Goal: Communication & Community: Share content

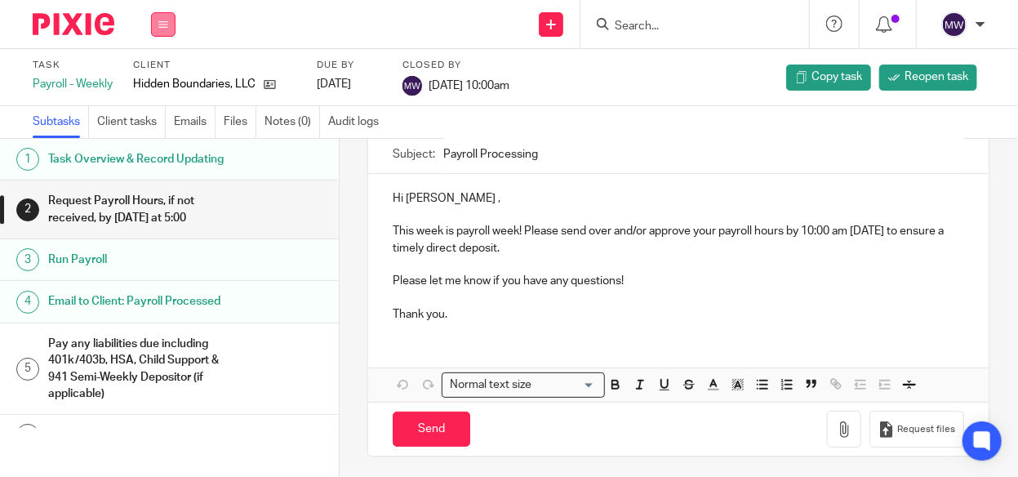
click at [162, 22] on icon at bounding box center [163, 25] width 10 height 10
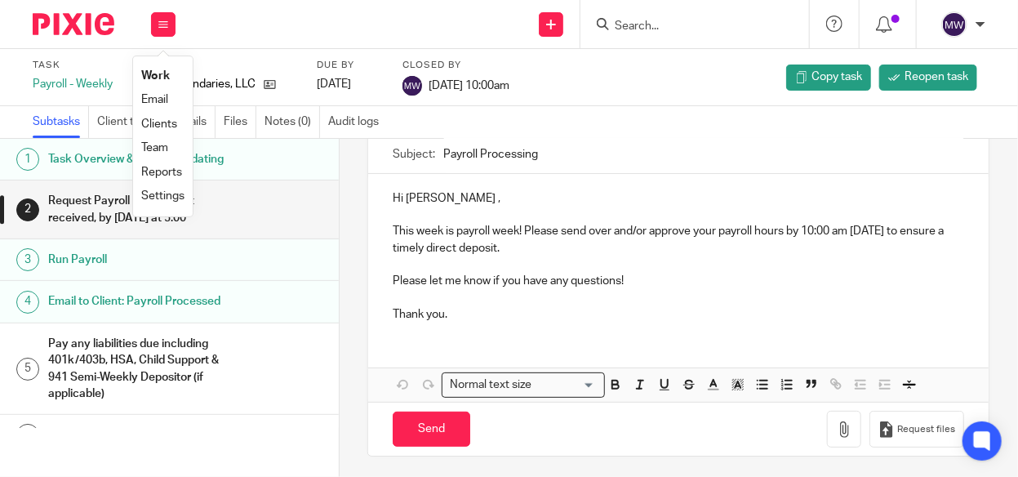
click at [148, 74] on link "Work" at bounding box center [155, 75] width 29 height 11
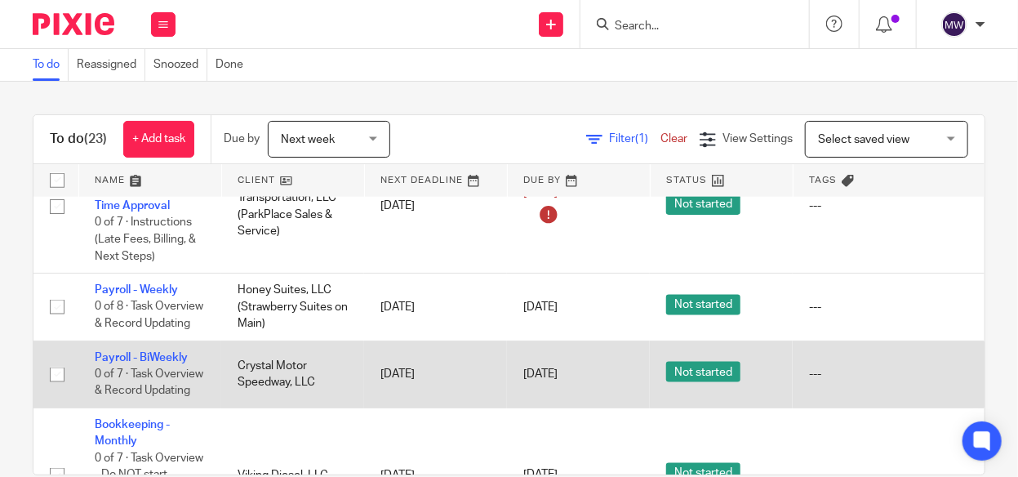
scroll to position [816, 0]
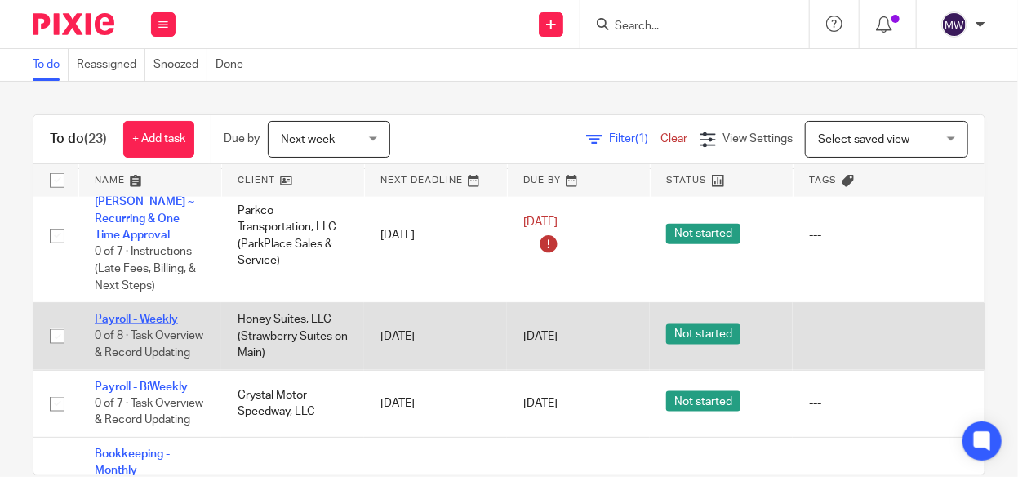
click at [118, 313] on link "Payroll - Weekly" at bounding box center [136, 318] width 83 height 11
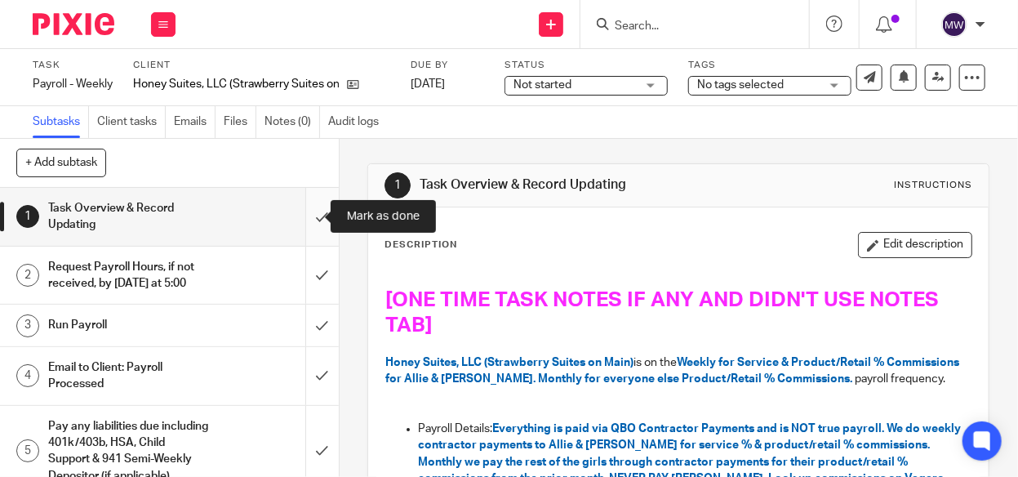
click at [305, 215] on input "submit" at bounding box center [169, 217] width 339 height 58
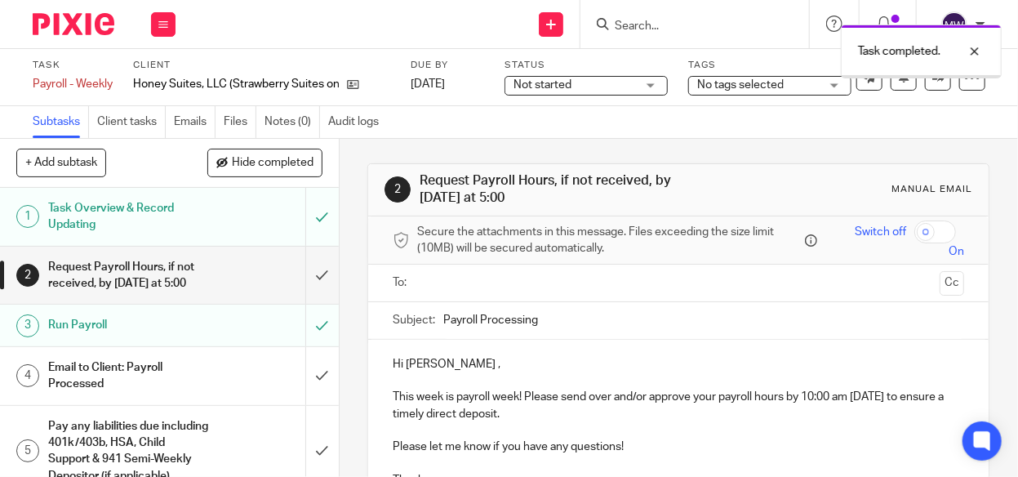
click at [177, 215] on h1 "Task Overview & Record Updating" at bounding box center [128, 217] width 161 height 42
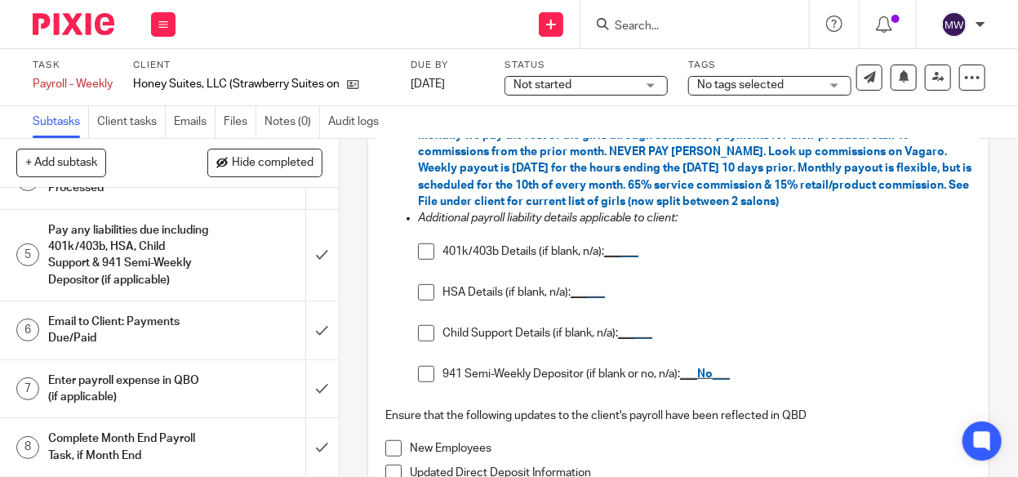
scroll to position [210, 0]
click at [306, 386] on input "submit" at bounding box center [169, 389] width 339 height 58
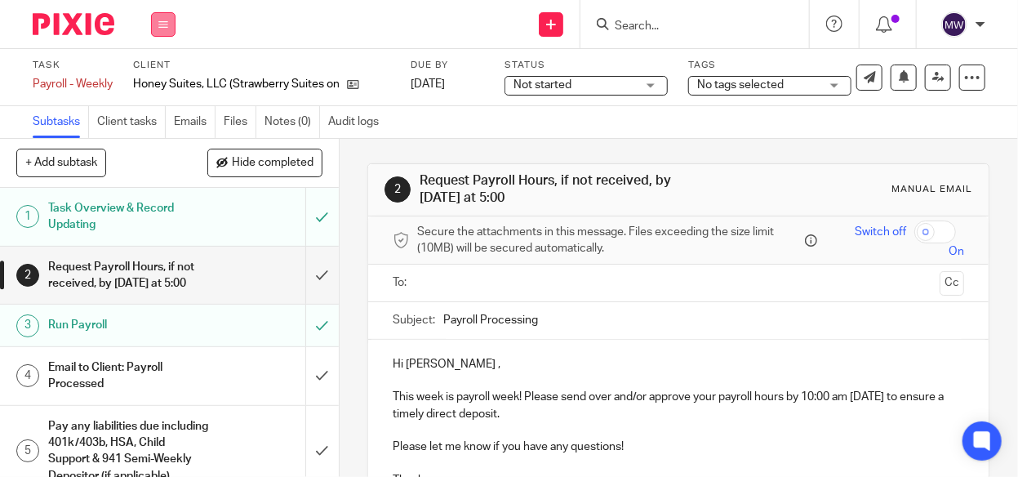
click at [157, 18] on button at bounding box center [163, 24] width 24 height 24
click at [156, 72] on link "Work" at bounding box center [155, 75] width 29 height 11
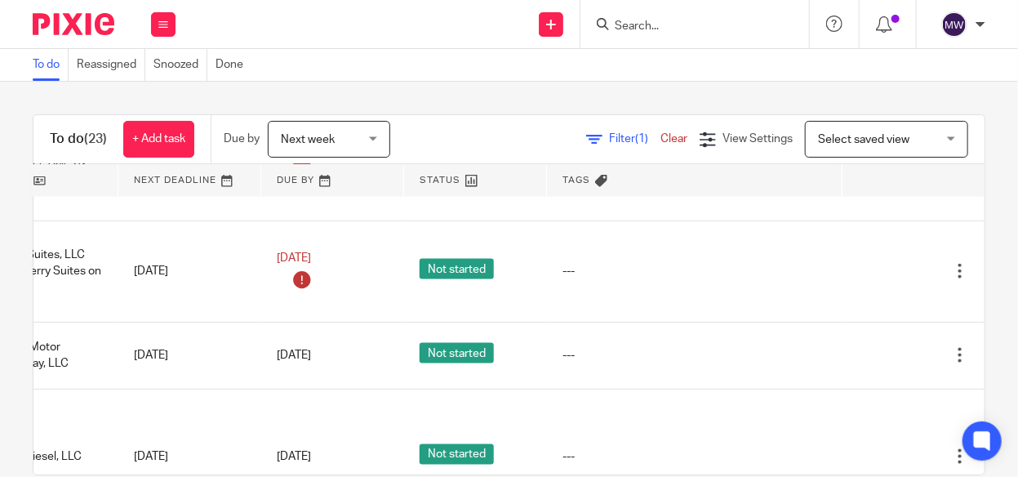
scroll to position [898, 282]
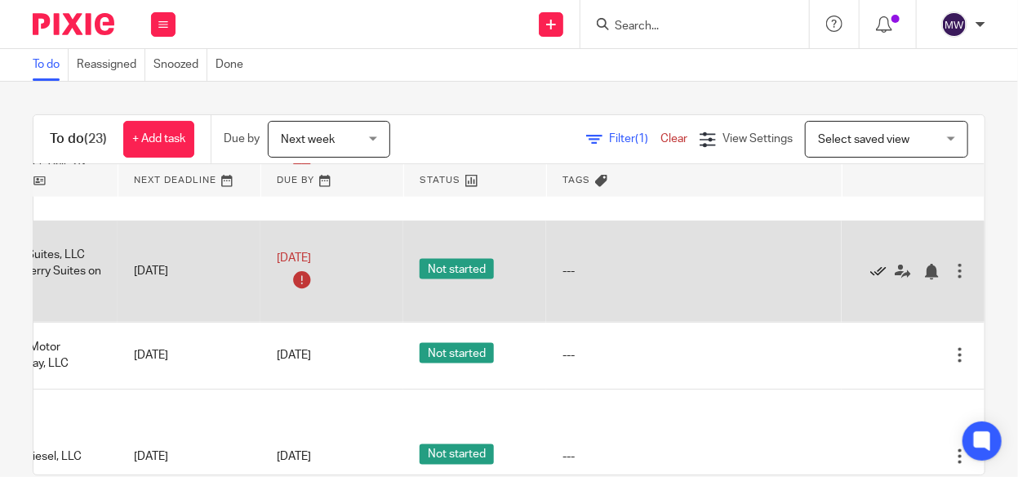
click at [870, 264] on icon at bounding box center [878, 272] width 16 height 16
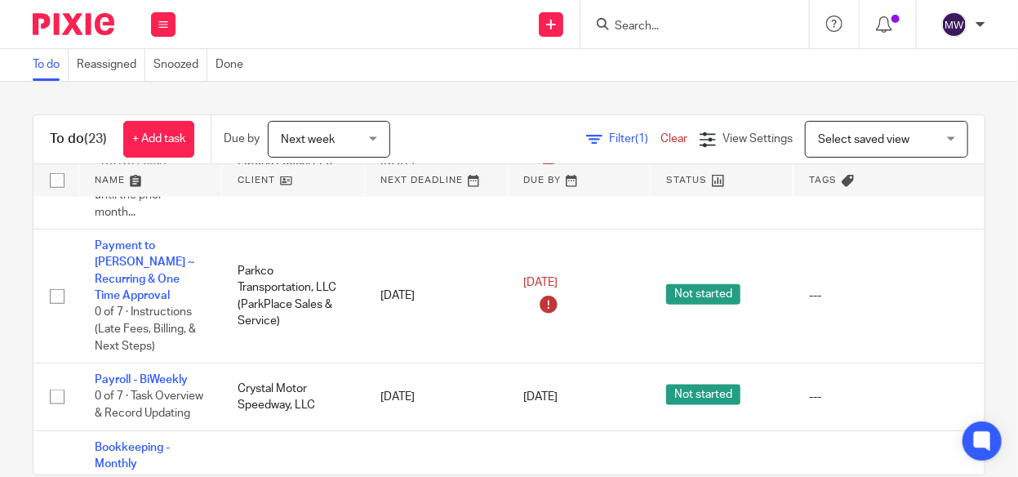
scroll to position [735, 0]
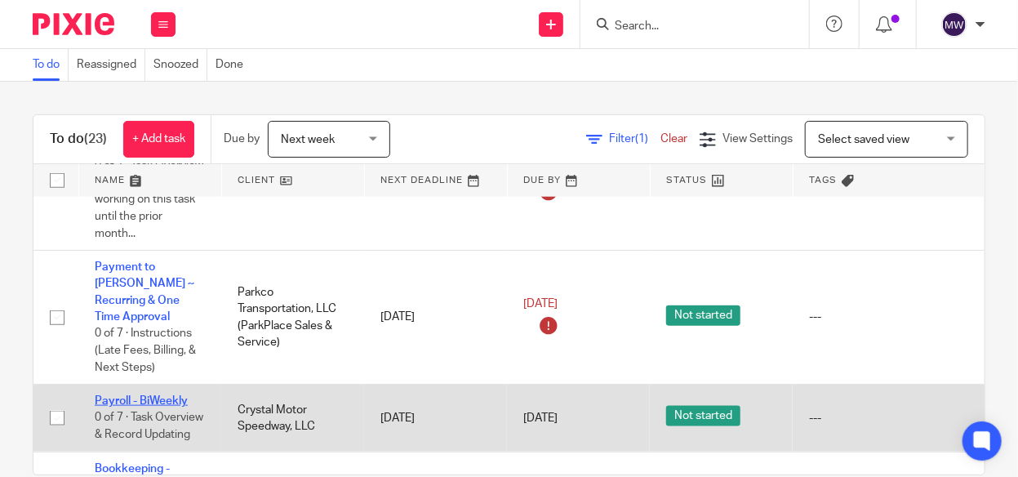
click at [155, 395] on link "Payroll - BiWeekly" at bounding box center [141, 400] width 93 height 11
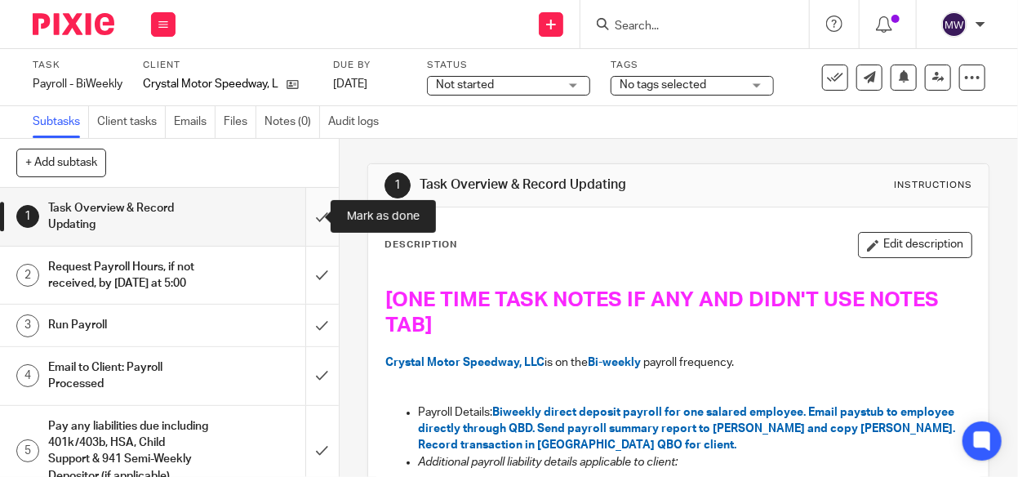
click at [304, 219] on input "submit" at bounding box center [169, 217] width 339 height 58
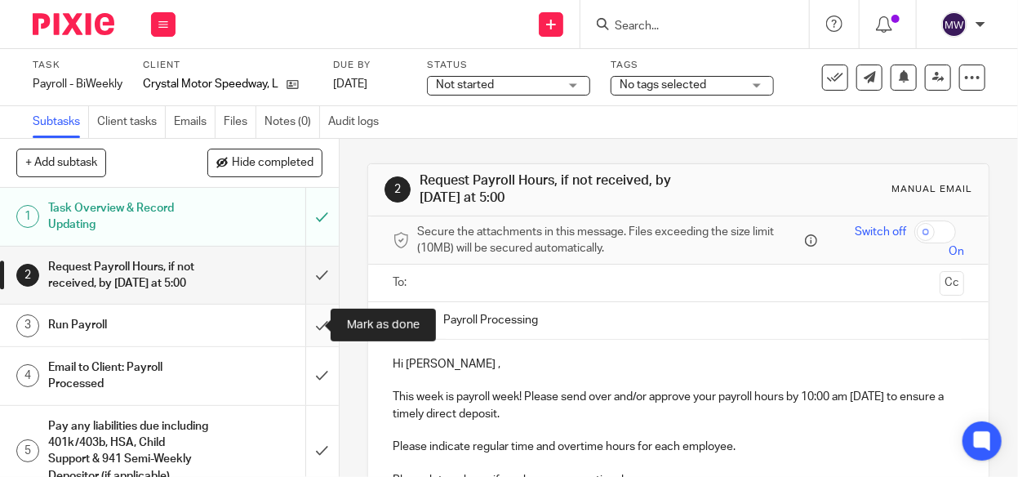
click at [294, 328] on input "submit" at bounding box center [169, 325] width 339 height 41
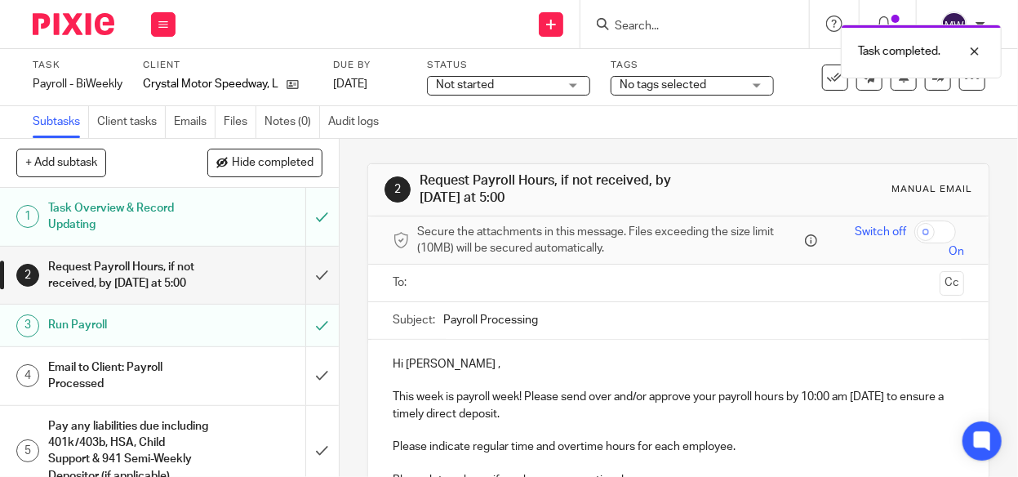
click at [136, 372] on h1 "Email to Client: Payroll Processed" at bounding box center [128, 376] width 161 height 42
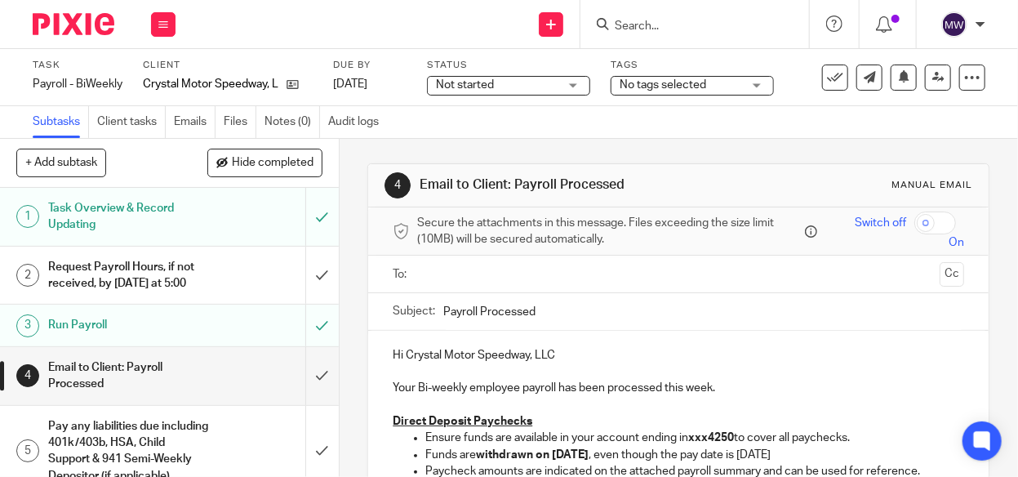
click at [499, 276] on input "text" at bounding box center [678, 274] width 510 height 19
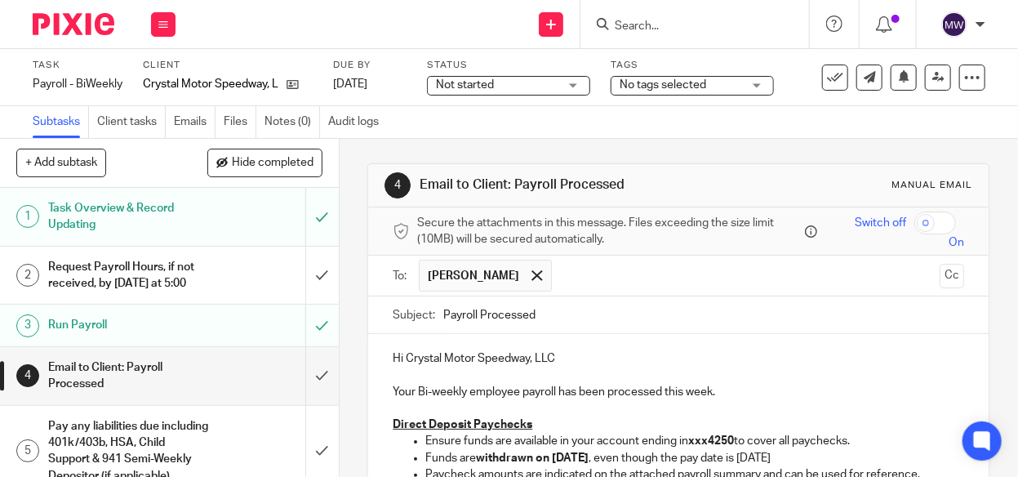
click at [604, 286] on input "text" at bounding box center [746, 276] width 373 height 32
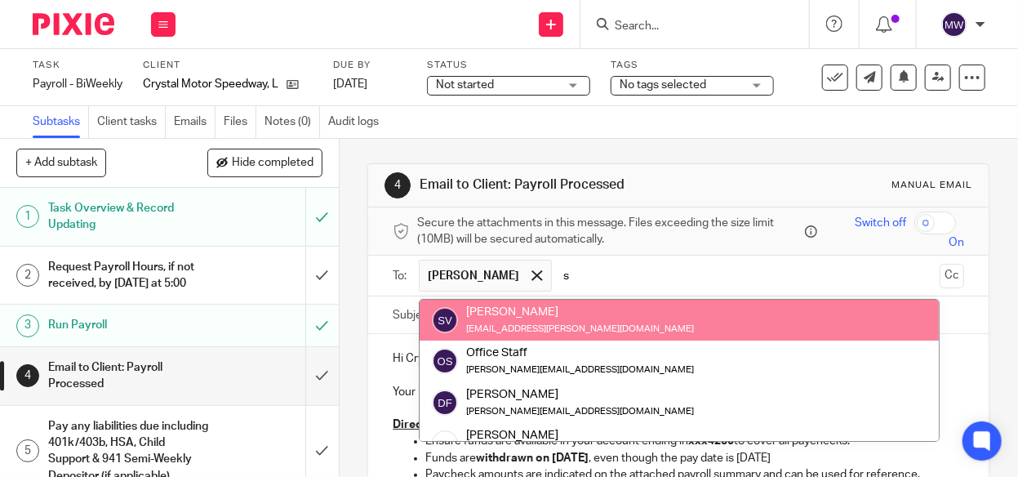
type input "s"
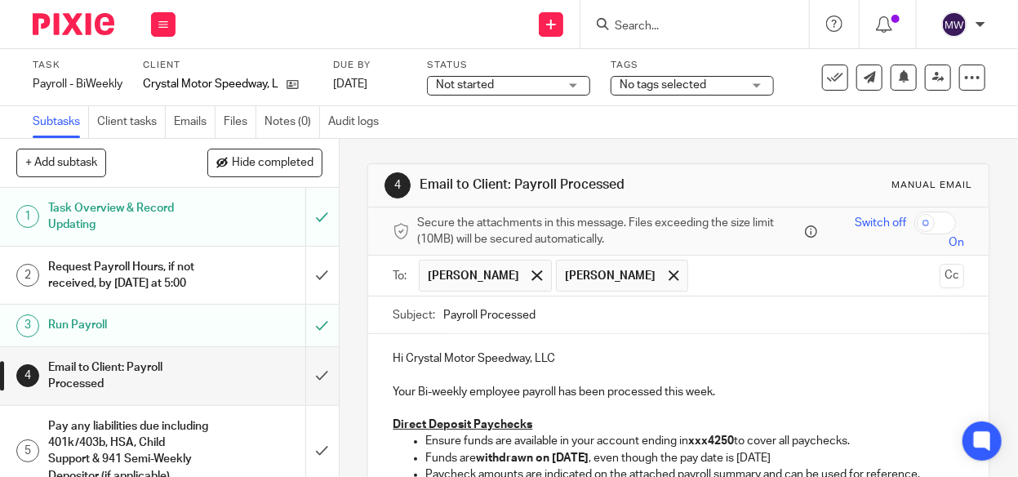
scroll to position [163, 0]
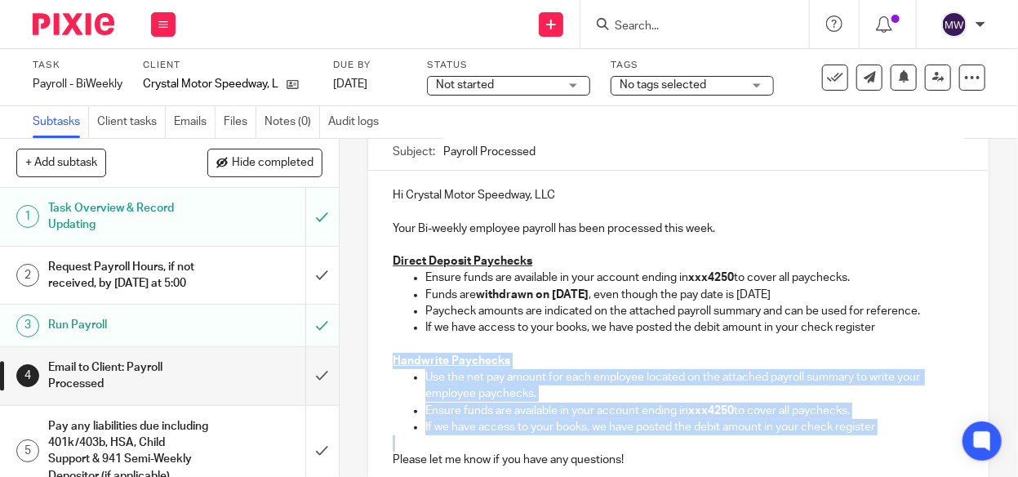
drag, startPoint x: 377, startPoint y: 358, endPoint x: 886, endPoint y: 434, distance: 514.1
click at [886, 434] on div "Hi Crystal Motor Speedway, LLC Your Bi-weekly employee payroll has been process…" at bounding box center [678, 342] width 620 height 343
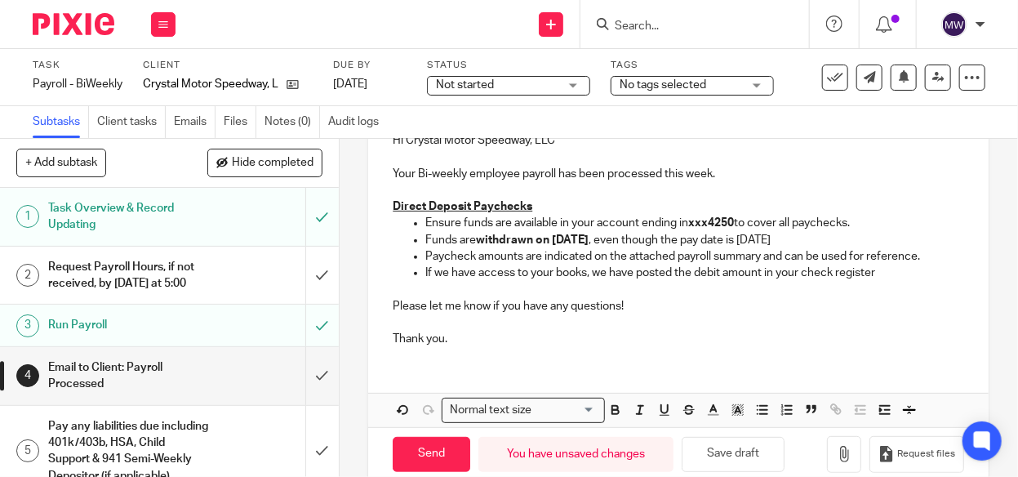
scroll to position [243, 0]
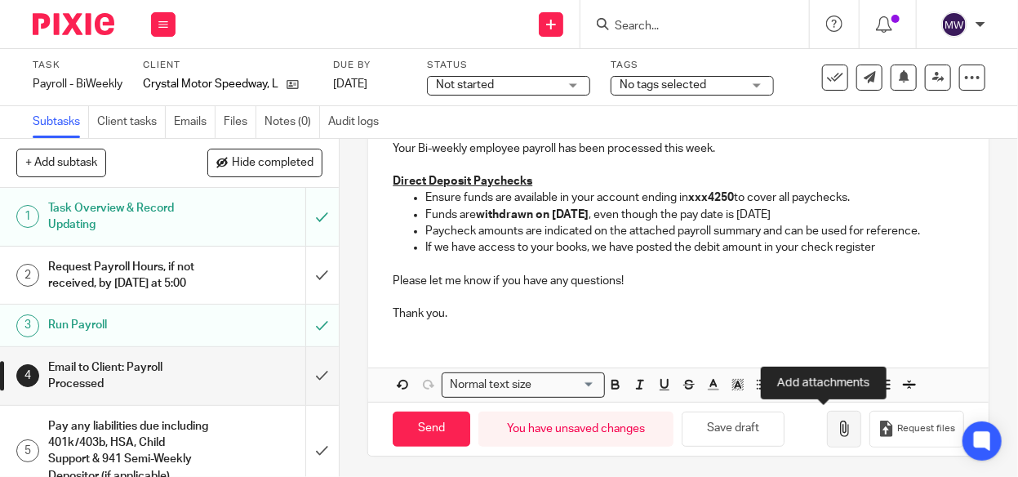
click at [836, 423] on icon "button" at bounding box center [844, 428] width 16 height 16
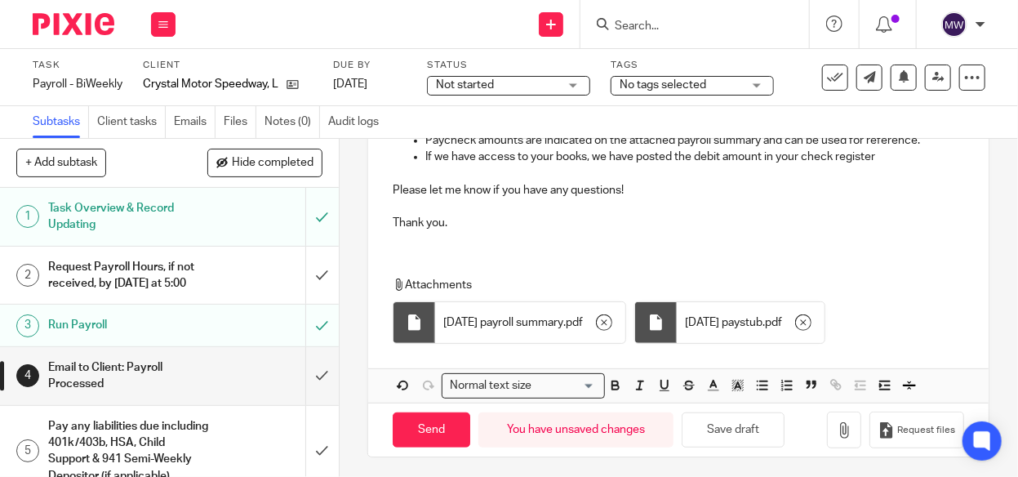
scroll to position [334, 0]
click at [432, 424] on input "Send" at bounding box center [432, 429] width 78 height 35
type input "Sent"
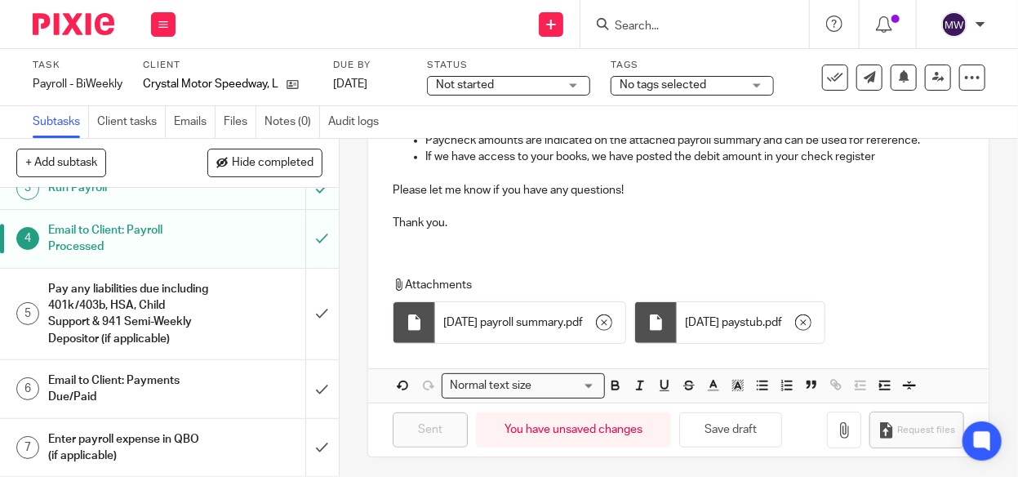
scroll to position [151, 0]
click at [303, 438] on input "submit" at bounding box center [169, 448] width 339 height 58
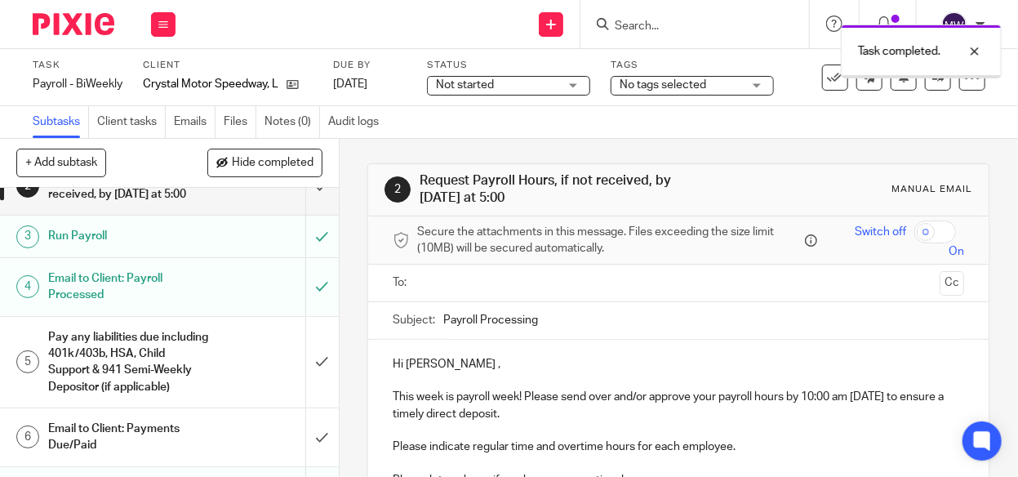
scroll to position [151, 0]
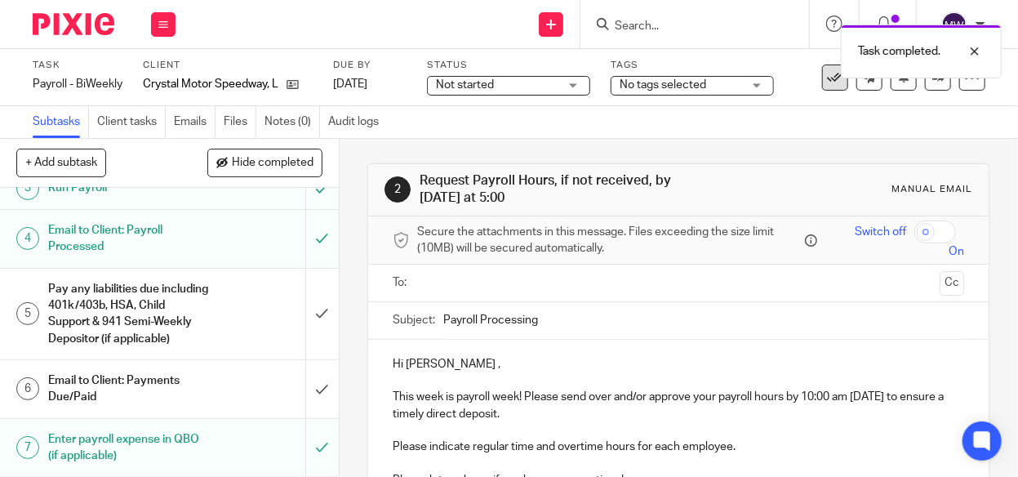
click at [827, 82] on icon at bounding box center [835, 77] width 16 height 16
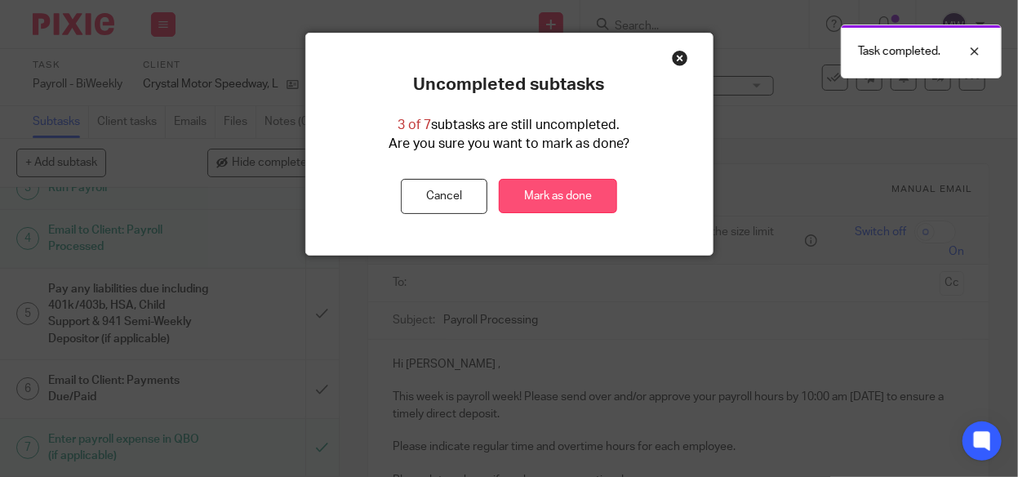
click at [577, 192] on link "Mark as done" at bounding box center [558, 196] width 118 height 35
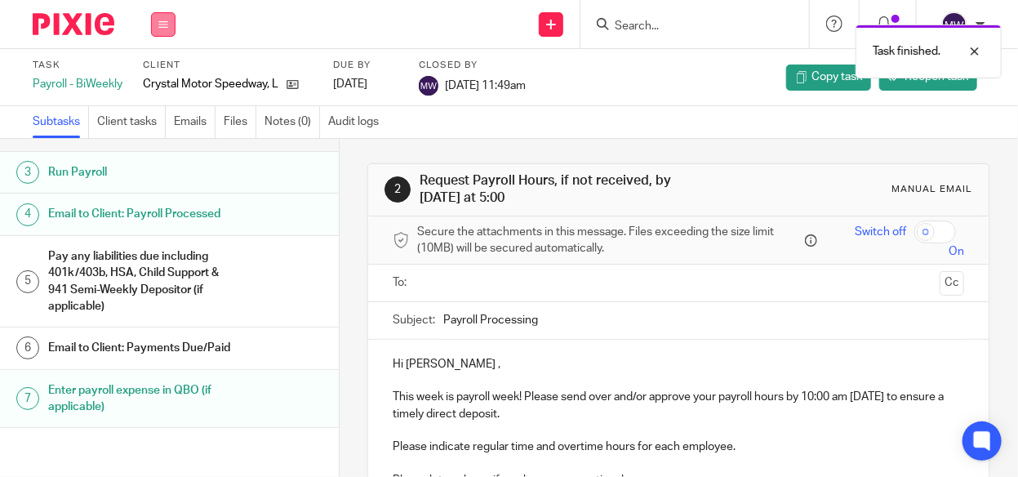
click at [168, 24] on button at bounding box center [163, 24] width 24 height 24
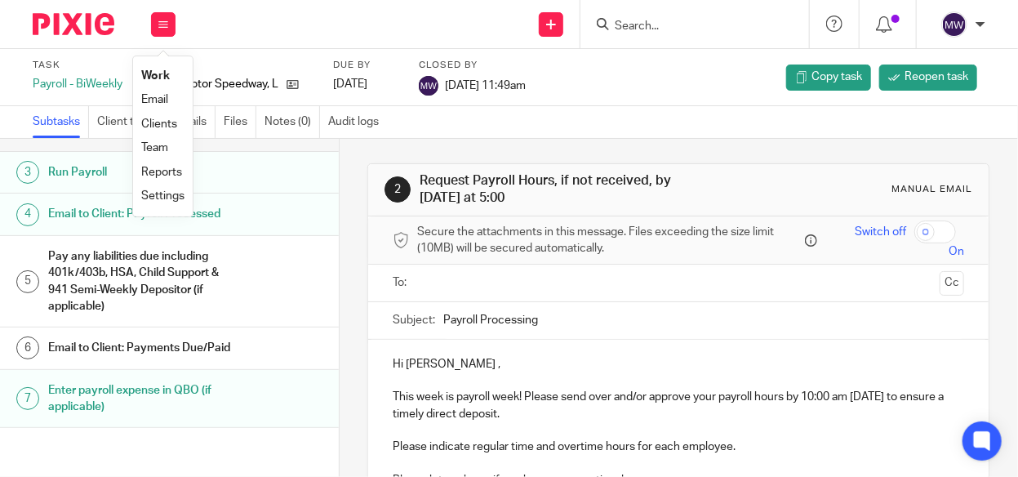
click at [153, 76] on link "Work" at bounding box center [155, 75] width 29 height 11
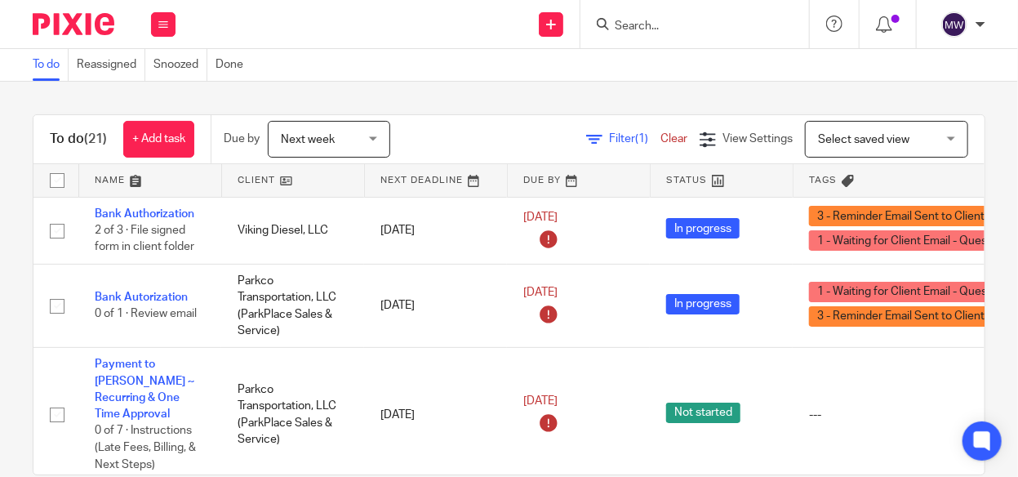
click at [627, 25] on input "Search" at bounding box center [686, 27] width 147 height 15
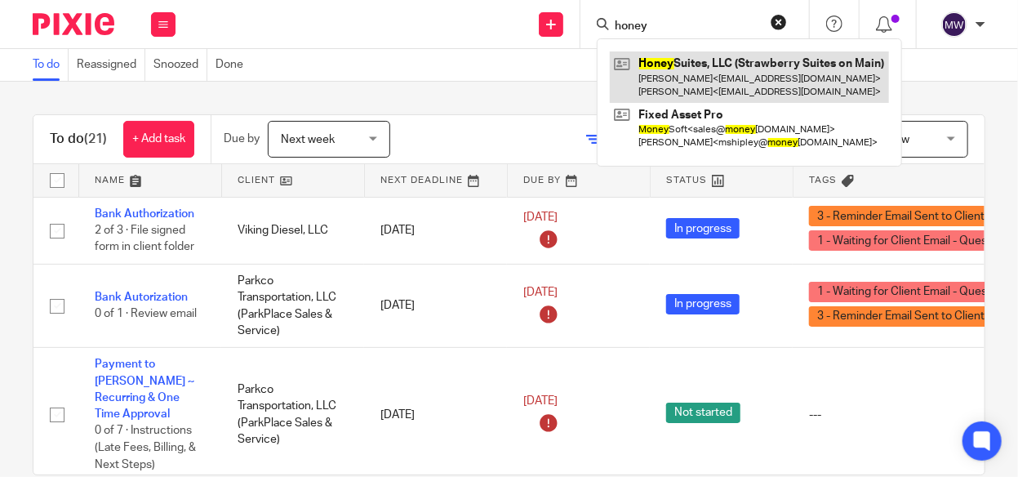
type input "honey"
click at [671, 69] on link at bounding box center [749, 76] width 279 height 51
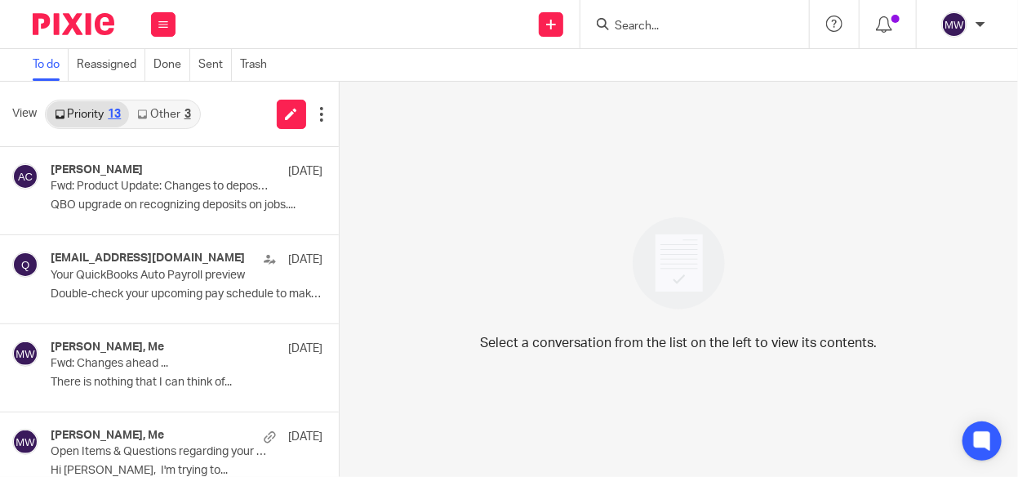
click at [186, 111] on div "3" at bounding box center [188, 114] width 7 height 11
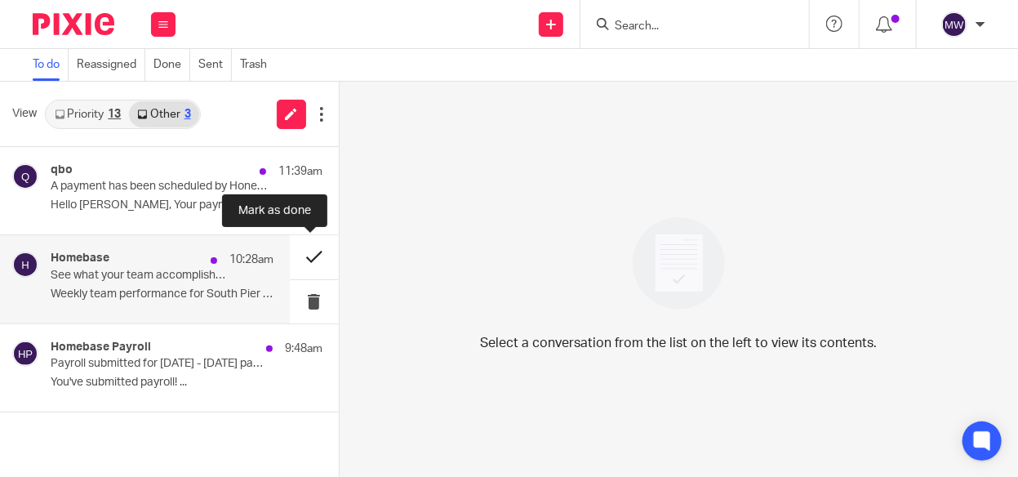
click at [304, 249] on button at bounding box center [314, 256] width 49 height 43
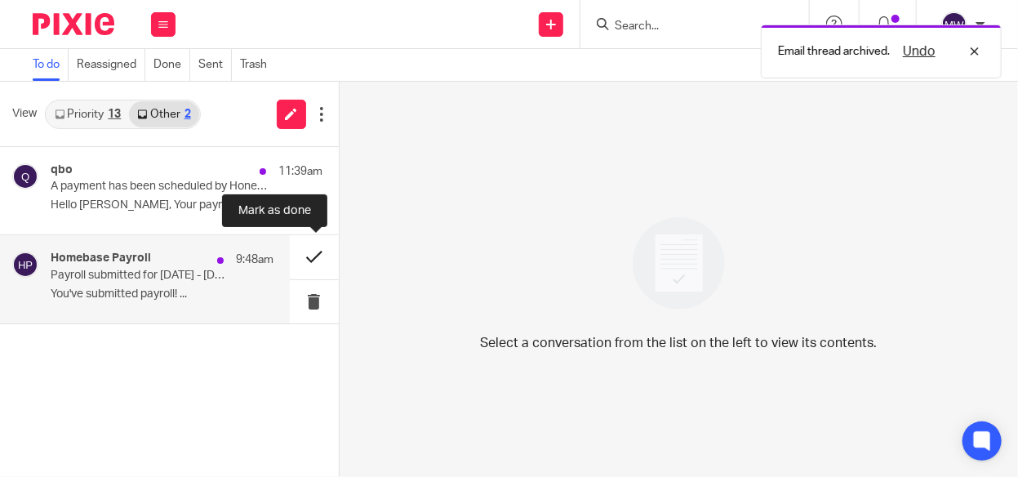
click at [316, 256] on button at bounding box center [314, 256] width 49 height 43
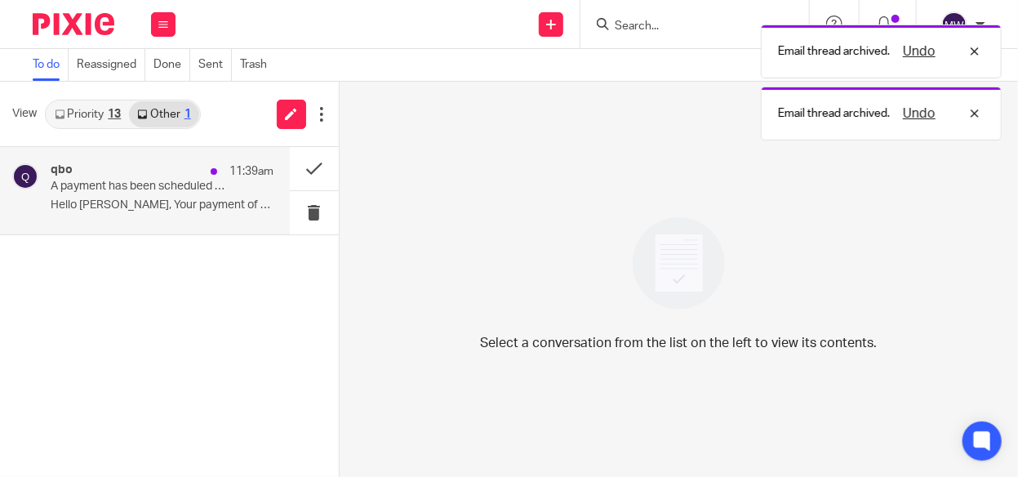
click at [185, 183] on p "A payment has been scheduled by Honey Suites, LLC" at bounding box center [140, 187] width 178 height 14
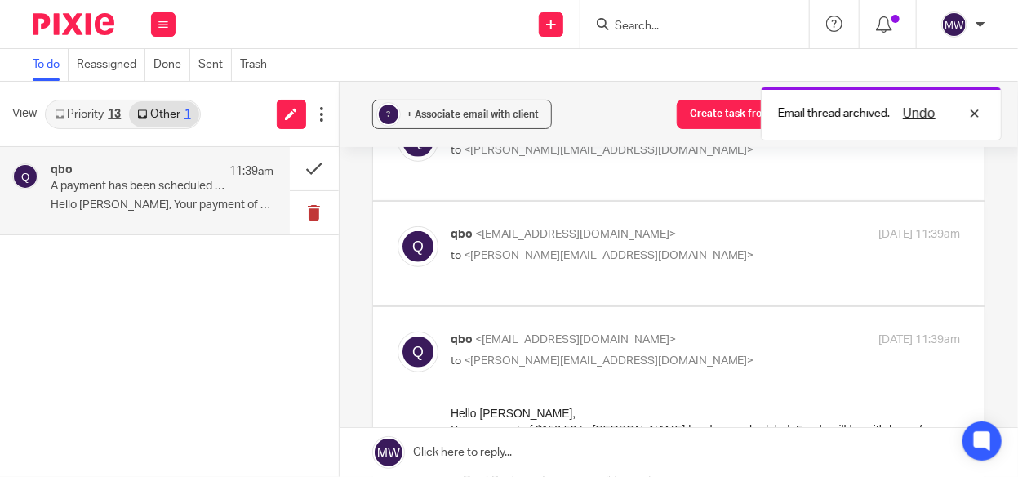
scroll to position [163, 0]
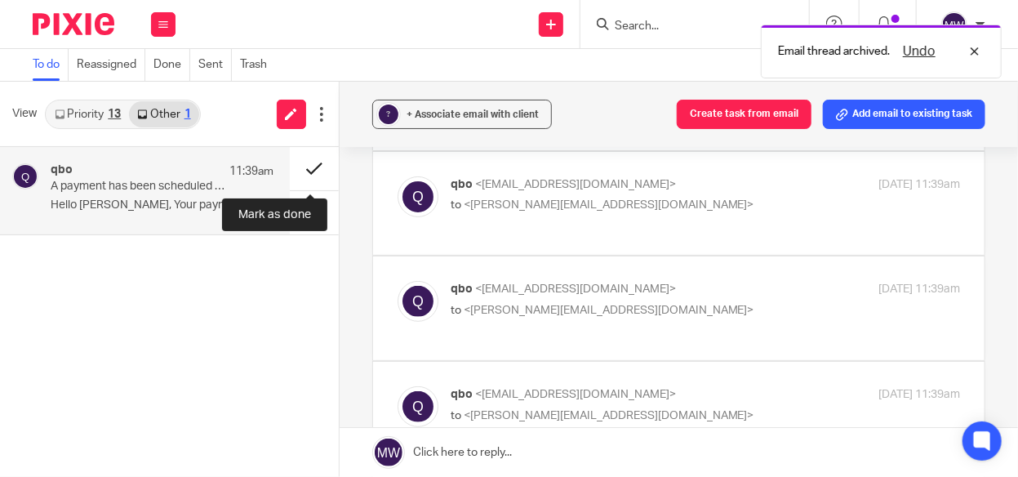
click at [316, 166] on button at bounding box center [314, 168] width 49 height 43
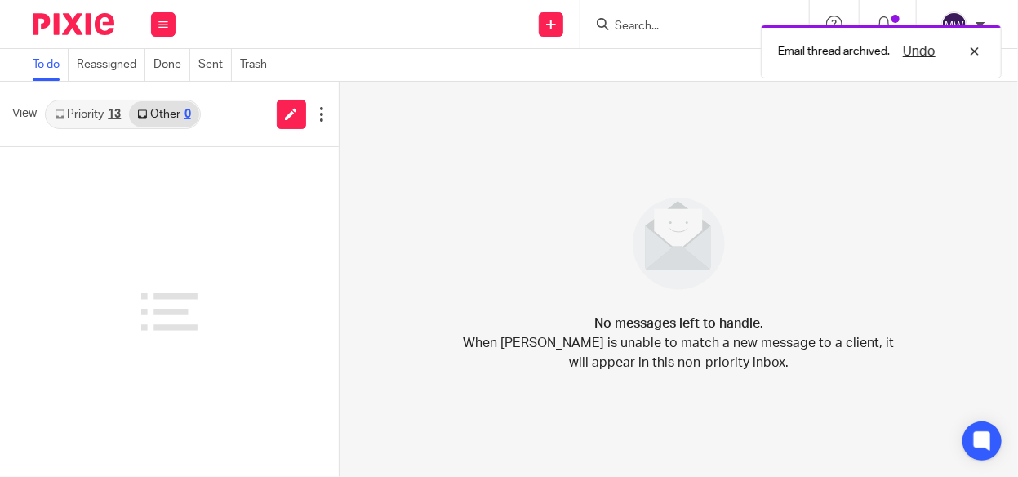
click at [111, 114] on div "13" at bounding box center [114, 114] width 13 height 11
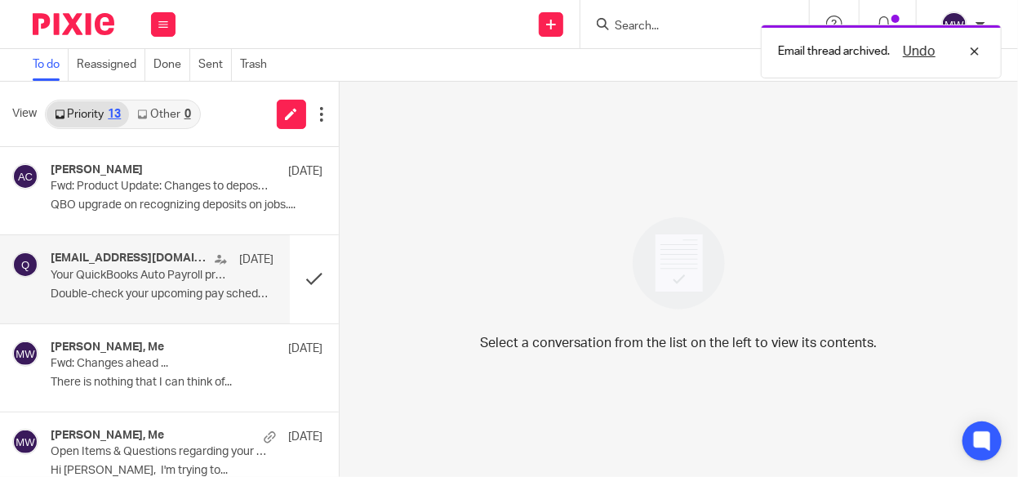
click at [135, 280] on p "Your QuickBooks Auto Payroll preview" at bounding box center [140, 276] width 178 height 14
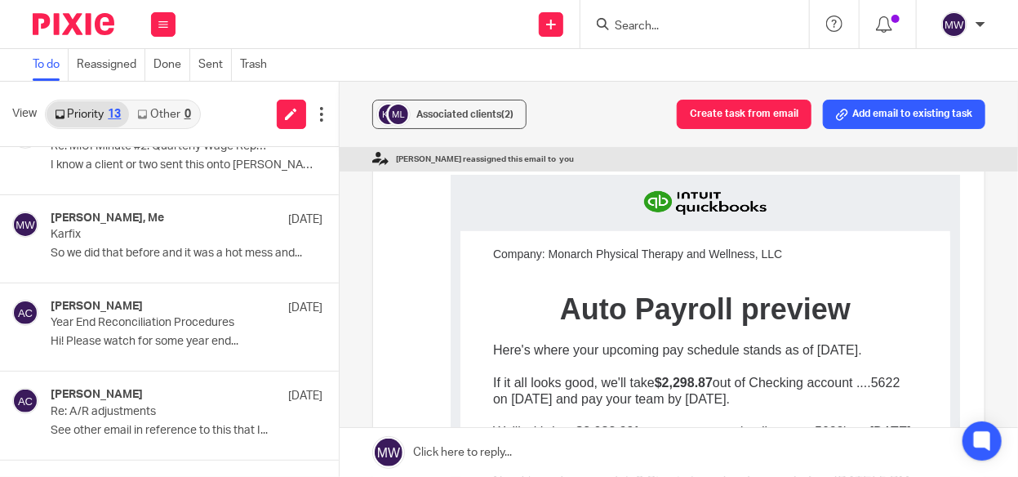
scroll to position [0, 0]
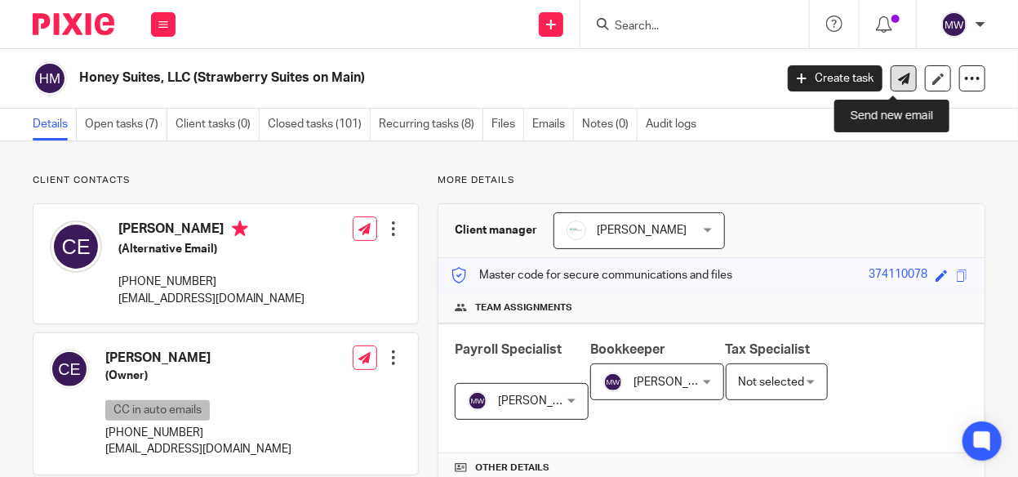
click at [898, 82] on icon at bounding box center [904, 79] width 12 height 12
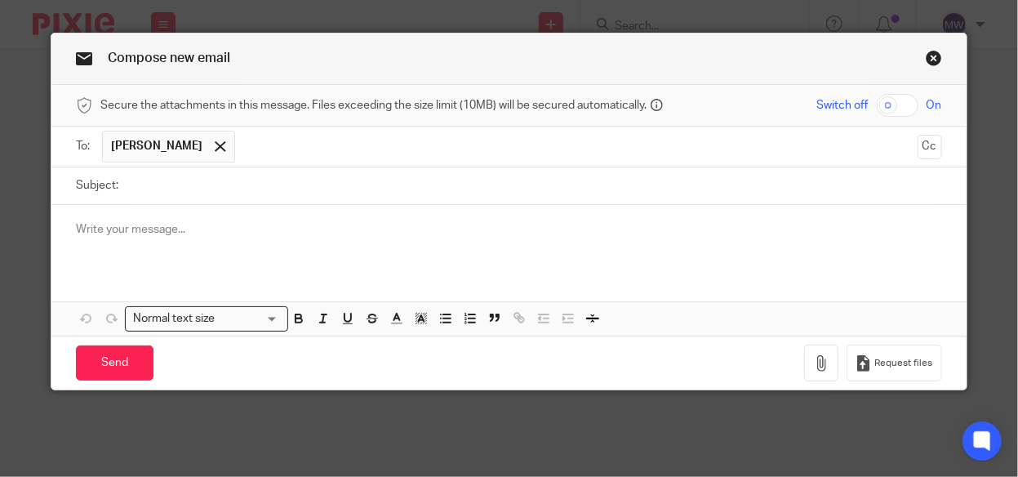
click at [144, 177] on input "Subject:" at bounding box center [534, 185] width 815 height 37
type input "Chair Rental Past Due Invoices"
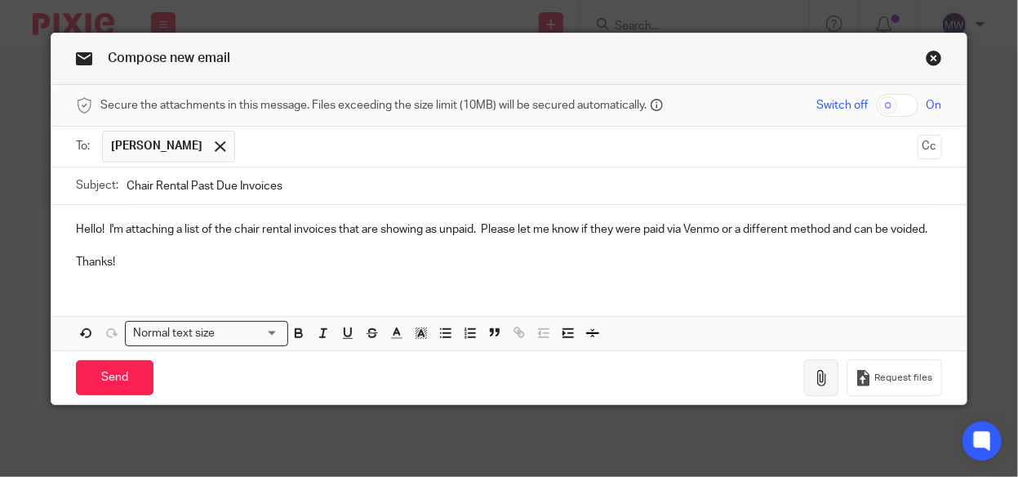
click at [807, 371] on button "button" at bounding box center [821, 377] width 34 height 37
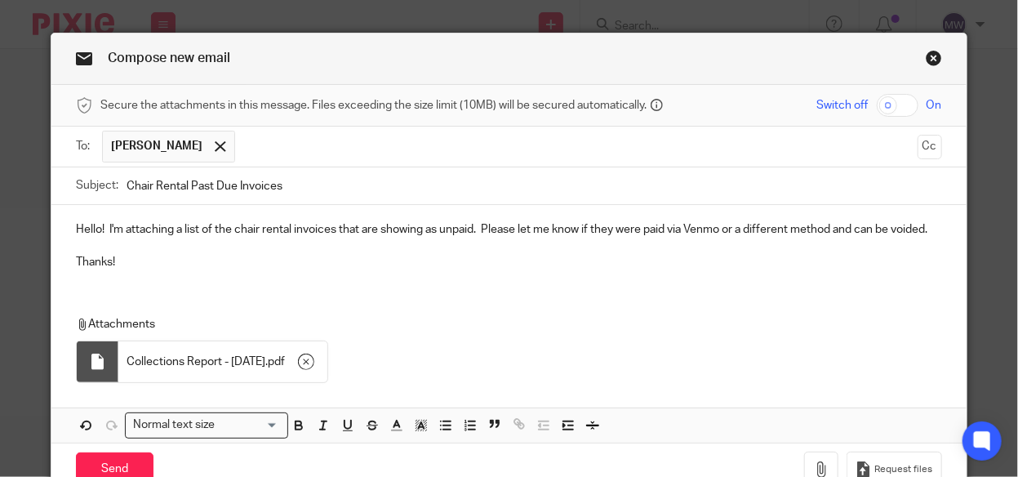
scroll to position [48, 0]
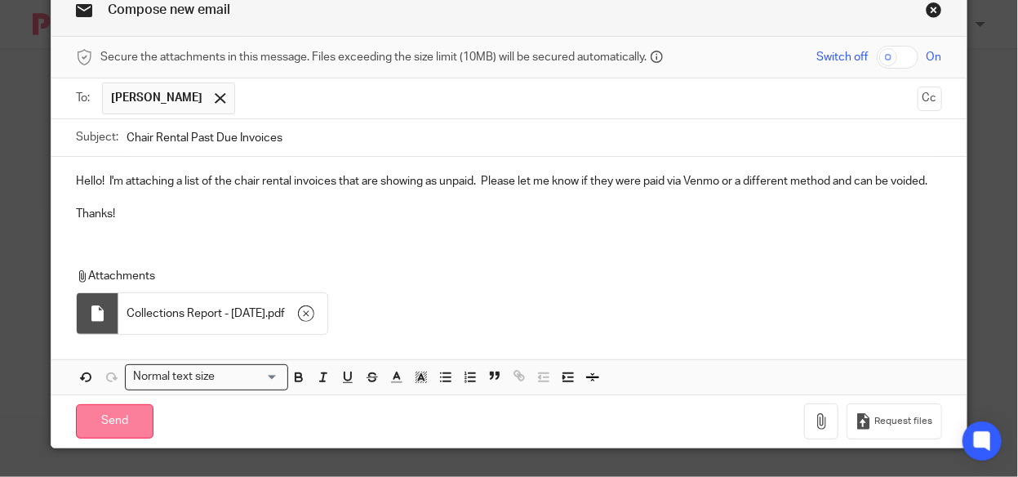
click at [119, 409] on input "Send" at bounding box center [115, 421] width 78 height 35
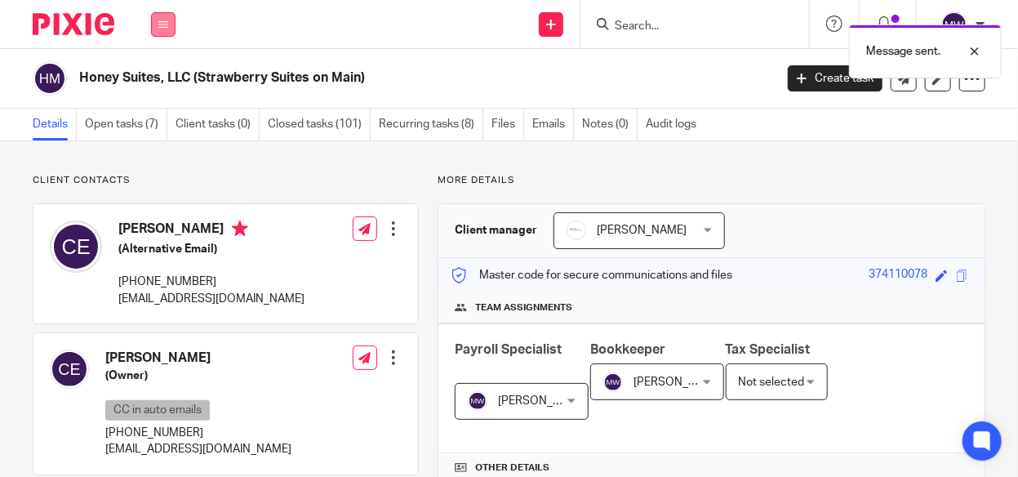
click at [161, 15] on button at bounding box center [163, 24] width 24 height 24
click at [156, 77] on link "Work" at bounding box center [154, 75] width 26 height 11
